Goal: Complete application form

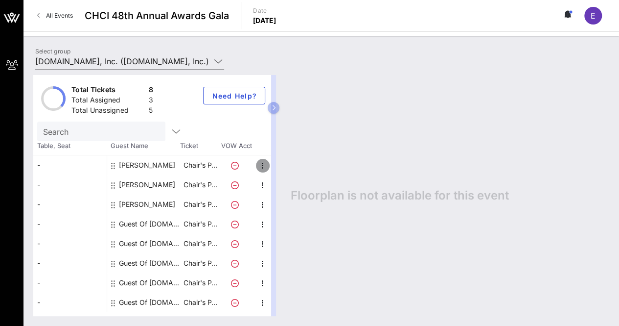
click at [264, 162] on icon "button" at bounding box center [263, 166] width 12 height 12
click at [278, 164] on div "Edit" at bounding box center [287, 168] width 20 height 8
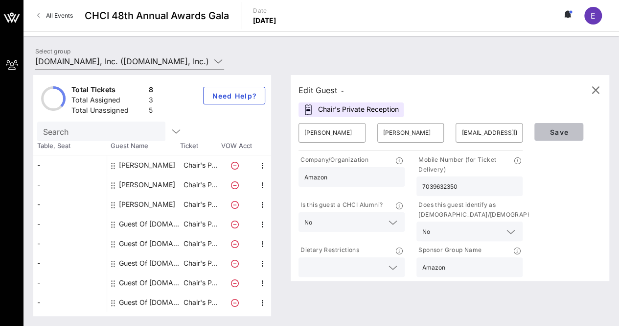
click at [562, 133] on span "Save" at bounding box center [559, 132] width 33 height 8
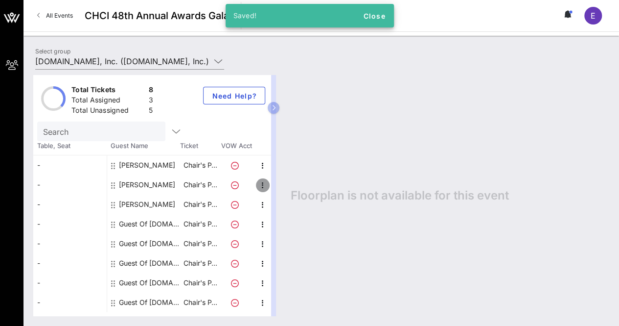
click at [263, 182] on icon "button" at bounding box center [263, 185] width 12 height 12
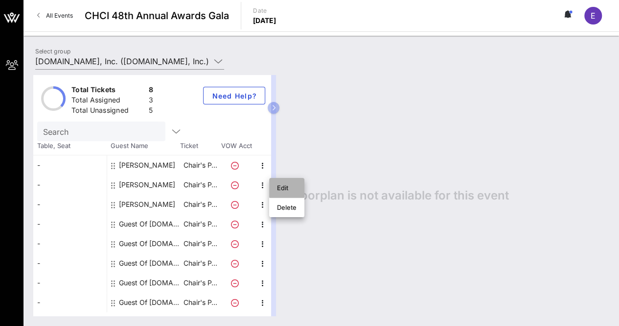
click at [278, 186] on div "Edit" at bounding box center [287, 188] width 20 height 8
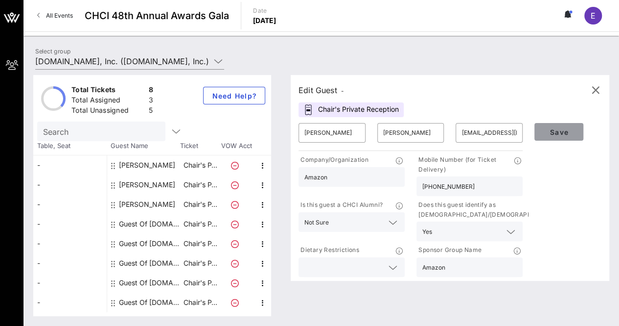
click at [559, 129] on span "Save" at bounding box center [559, 132] width 33 height 8
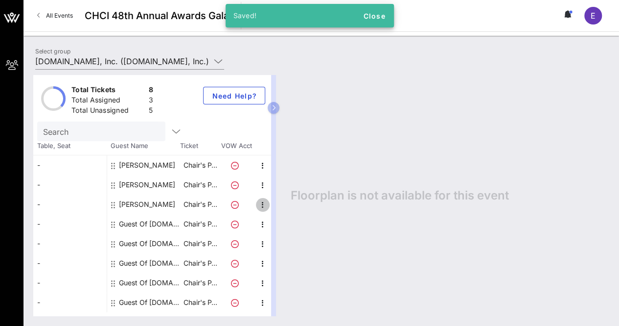
click at [262, 205] on icon "button" at bounding box center [263, 205] width 12 height 12
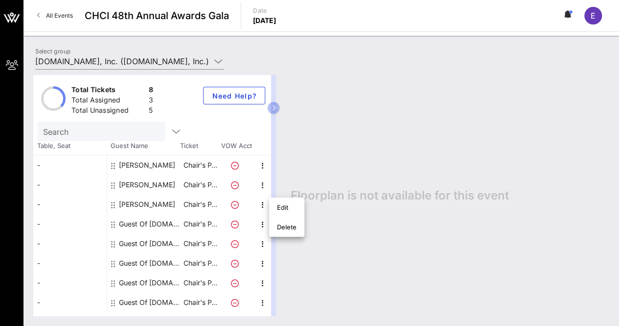
click at [150, 225] on div "Guest Of [DOMAIN_NAME], Inc." at bounding box center [150, 224] width 62 height 20
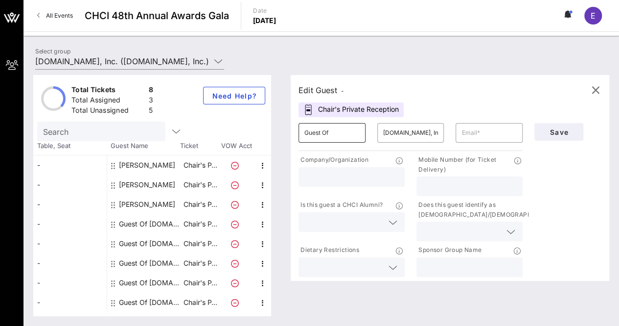
click at [334, 130] on input "Guest Of" at bounding box center [332, 133] width 55 height 16
type input "[PERSON_NAME]"
click at [388, 131] on input "[DOMAIN_NAME], Inc." at bounding box center [410, 133] width 55 height 16
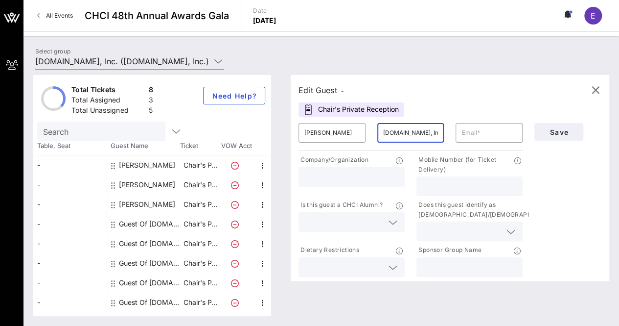
click at [388, 131] on input "[DOMAIN_NAME], Inc." at bounding box center [410, 133] width 55 height 16
type input "[PERSON_NAME]"
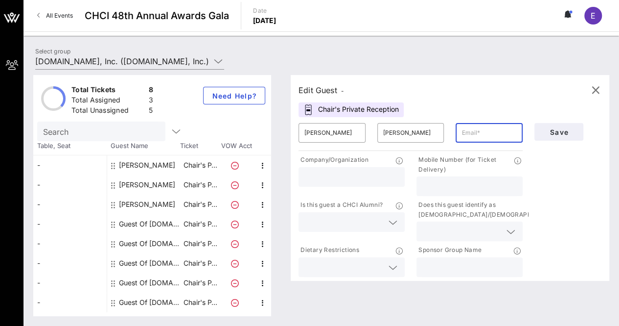
click at [477, 132] on input "text" at bounding box center [489, 133] width 55 height 16
type input "[EMAIL_ADDRESS][DOMAIN_NAME]"
click at [365, 178] on input "text" at bounding box center [352, 176] width 95 height 13
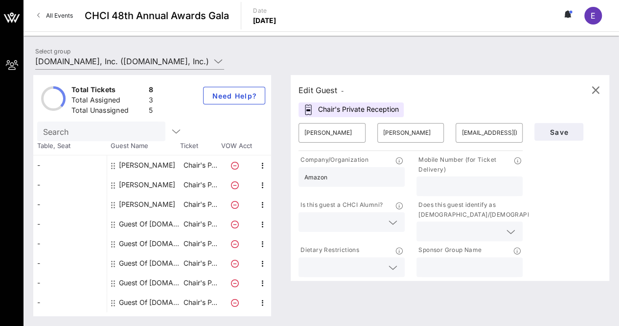
type input "Amazon"
click at [431, 186] on input "text" at bounding box center [470, 186] width 95 height 13
type input "[PHONE_NUMBER]"
click at [346, 219] on input "text" at bounding box center [344, 221] width 79 height 13
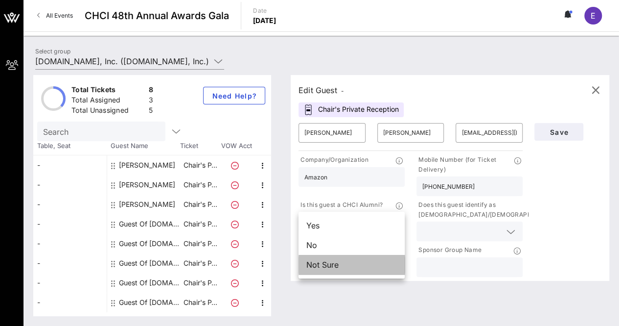
click at [321, 266] on div "Not Sure" at bounding box center [352, 265] width 106 height 20
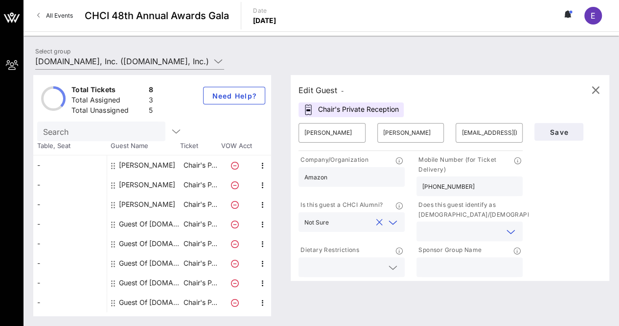
click at [441, 231] on input "text" at bounding box center [462, 231] width 79 height 13
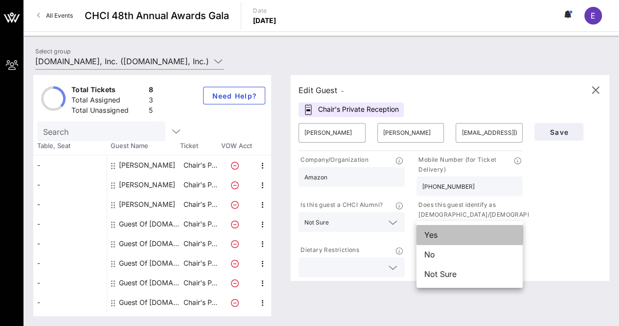
click at [441, 236] on div "Yes" at bounding box center [470, 235] width 106 height 20
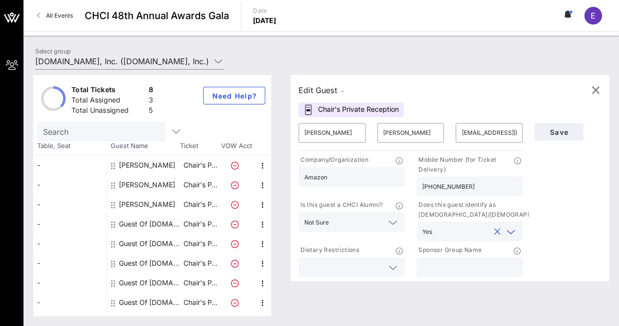
click at [390, 262] on icon at bounding box center [393, 267] width 9 height 12
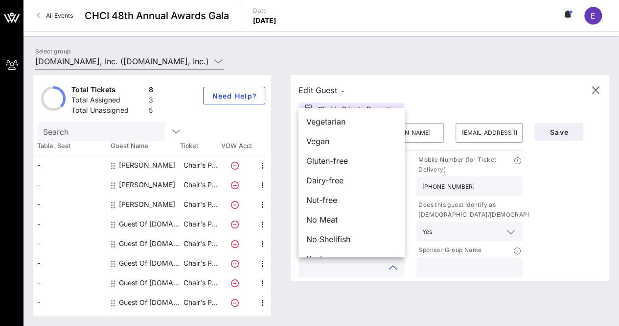
click at [450, 268] on input "text" at bounding box center [470, 266] width 95 height 13
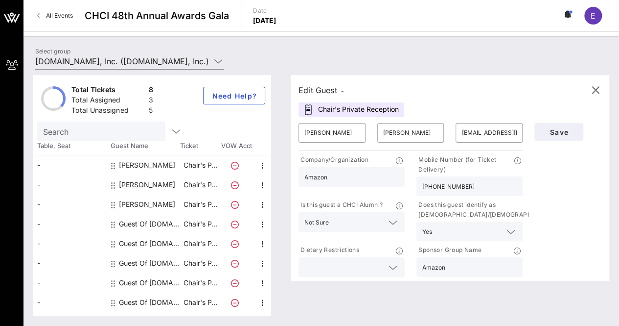
type input "Amazon"
click at [561, 134] on span "Save" at bounding box center [559, 132] width 33 height 8
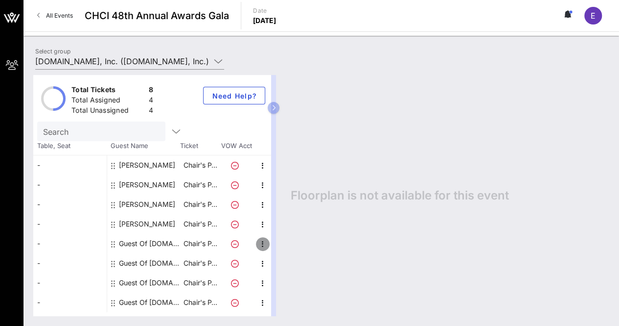
click at [262, 243] on icon "button" at bounding box center [263, 244] width 12 height 12
click at [277, 245] on div "Edit" at bounding box center [287, 246] width 20 height 8
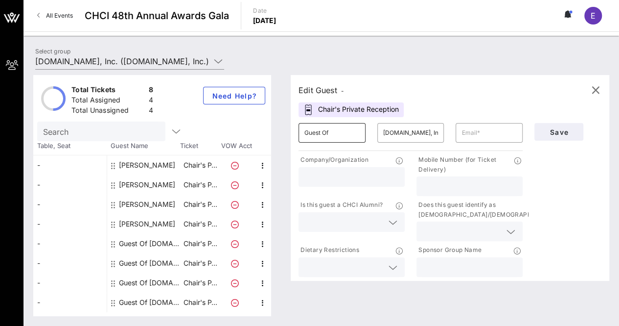
click at [343, 123] on div "Guest Of" at bounding box center [332, 133] width 55 height 20
click at [319, 136] on input "Guest Of" at bounding box center [332, 133] width 55 height 16
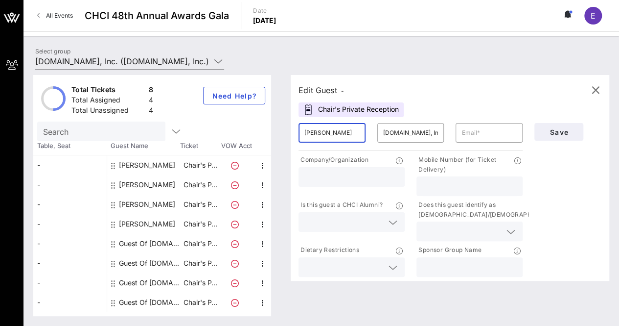
type input "[PERSON_NAME]"
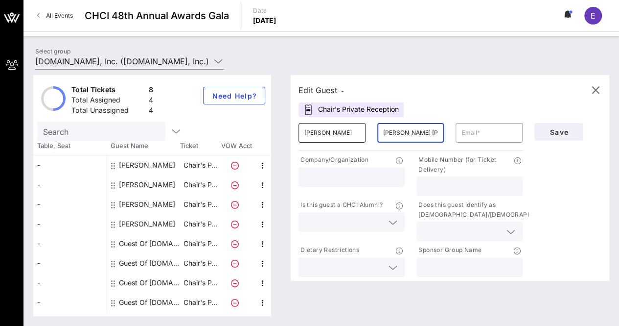
type input "[PERSON_NAME] [PERSON_NAME]"
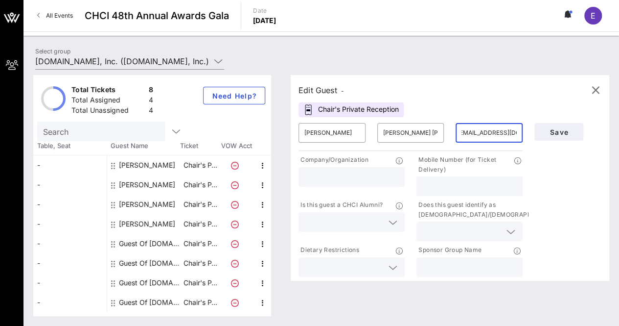
scroll to position [0, 13]
type input "[EMAIL_ADDRESS][DOMAIN_NAME]"
click at [344, 175] on input "text" at bounding box center [352, 176] width 95 height 13
type input "Amazon Web Services"
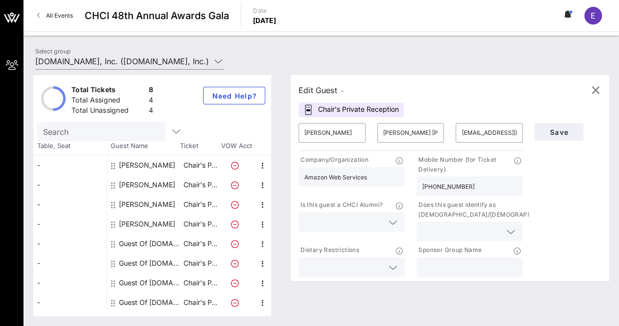
type input "[PHONE_NUMBER]"
click at [351, 227] on input "text" at bounding box center [344, 221] width 79 height 13
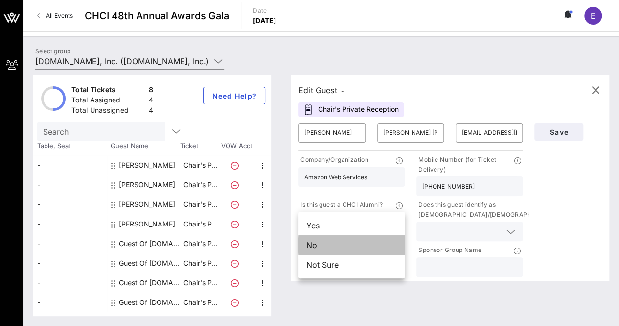
click at [330, 245] on div "No" at bounding box center [352, 245] width 106 height 20
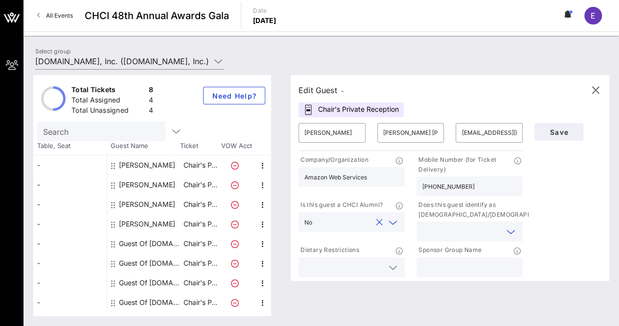
click at [449, 231] on input "text" at bounding box center [462, 231] width 79 height 13
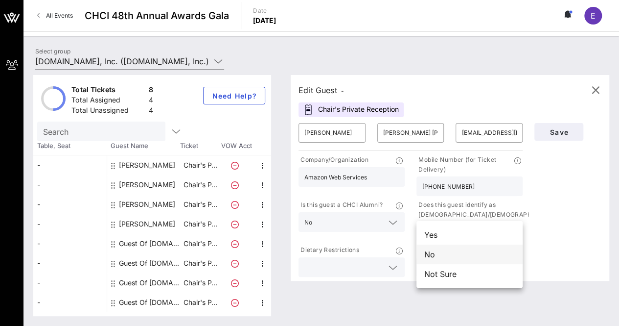
click at [444, 254] on div "No" at bounding box center [470, 254] width 106 height 20
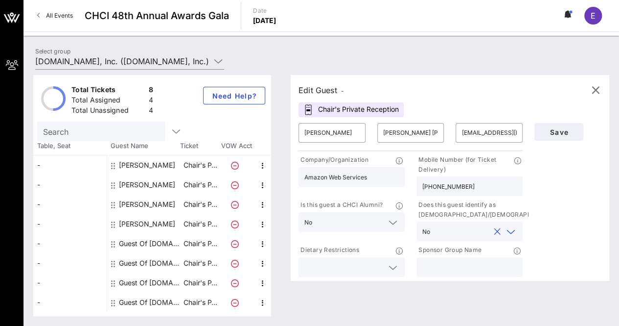
click at [451, 261] on input "text" at bounding box center [470, 266] width 95 height 13
type input "Amazon"
click at [552, 132] on span "Save" at bounding box center [559, 132] width 33 height 8
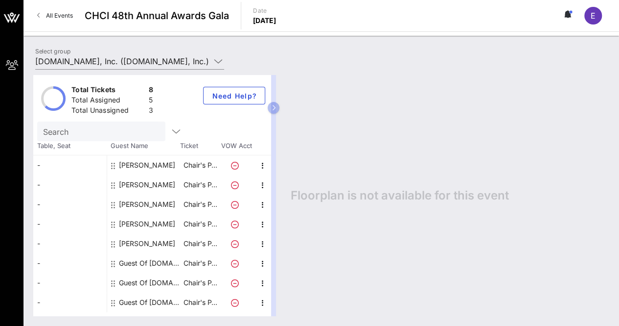
click at [164, 260] on div "Guest Of [DOMAIN_NAME], Inc." at bounding box center [150, 263] width 62 height 20
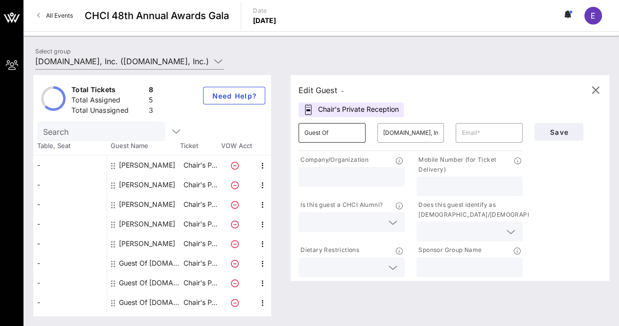
click at [344, 138] on input "Guest Of" at bounding box center [332, 133] width 55 height 16
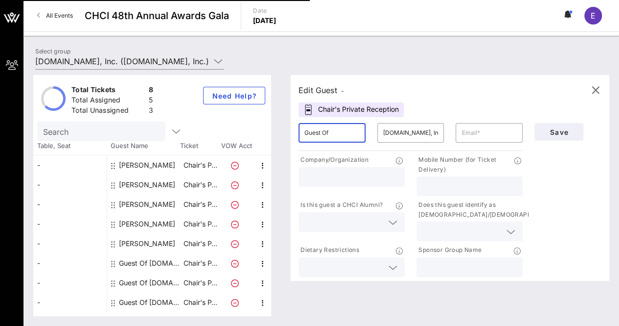
click at [344, 138] on input "Guest Of" at bounding box center [332, 133] width 55 height 16
type input "[PERSON_NAME]"
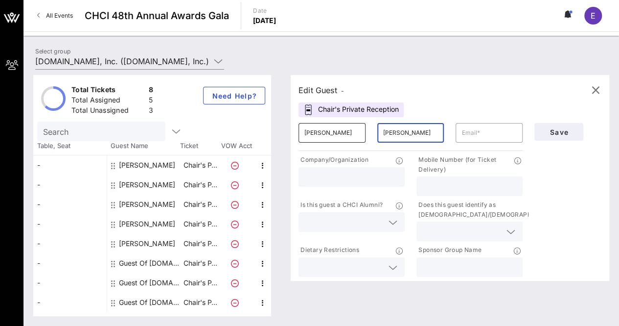
type input "[PERSON_NAME]"
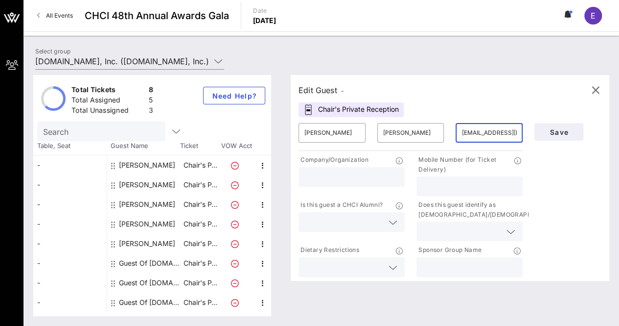
scroll to position [0, 8]
type input "[EMAIL_ADDRESS][DOMAIN_NAME]"
click at [355, 182] on input "text" at bounding box center [352, 176] width 95 height 13
type input "Amazon Web Services"
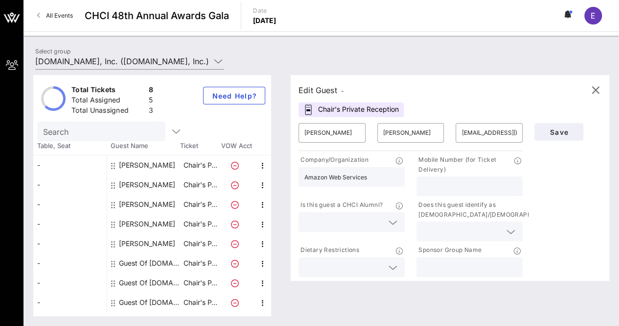
click at [390, 224] on icon at bounding box center [393, 222] width 9 height 12
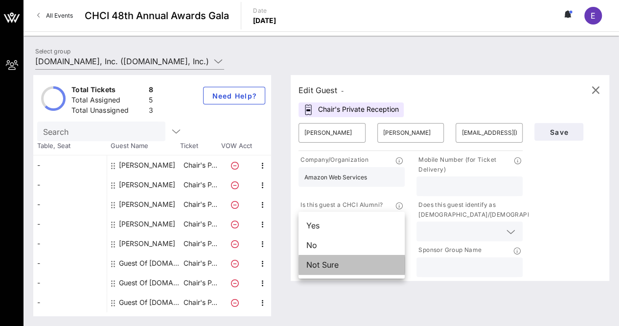
click at [339, 264] on div "Not Sure" at bounding box center [352, 265] width 106 height 20
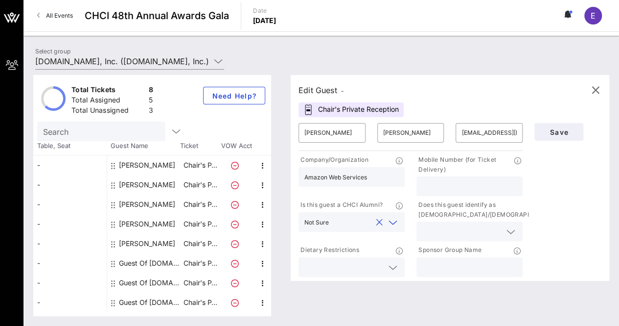
click at [511, 226] on icon at bounding box center [511, 232] width 9 height 12
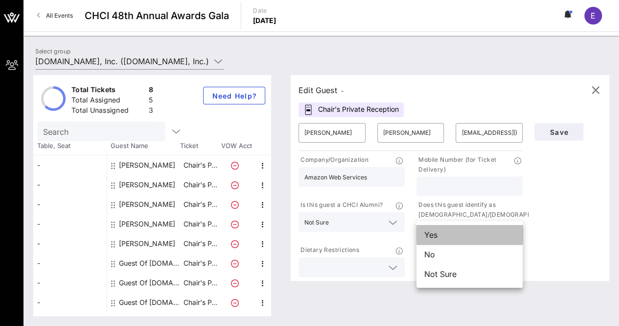
click at [462, 232] on div "Yes" at bounding box center [470, 235] width 106 height 20
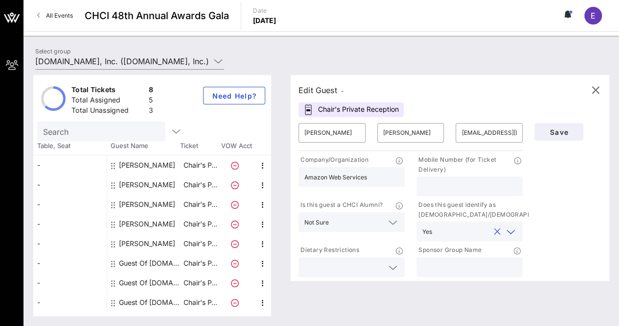
click at [453, 264] on input "text" at bounding box center [470, 266] width 95 height 13
type input "Amazon"
click at [448, 183] on input "text" at bounding box center [470, 186] width 95 height 13
